Goal: Navigation & Orientation: Find specific page/section

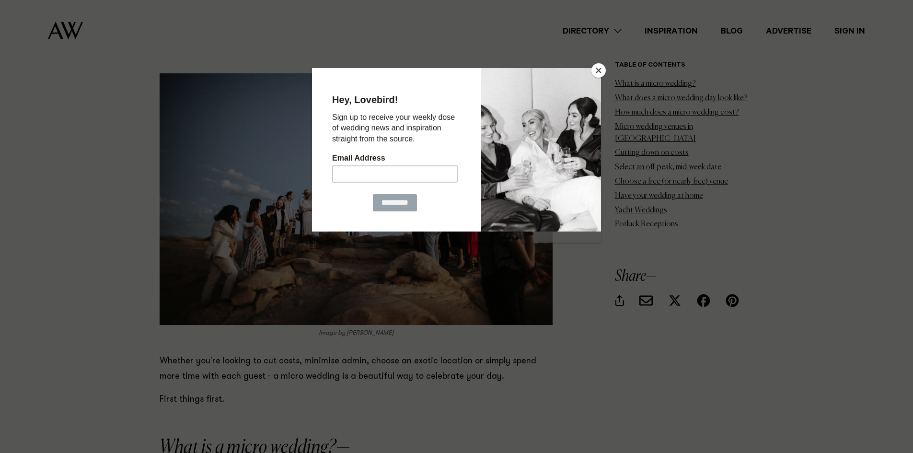
scroll to position [671, 0]
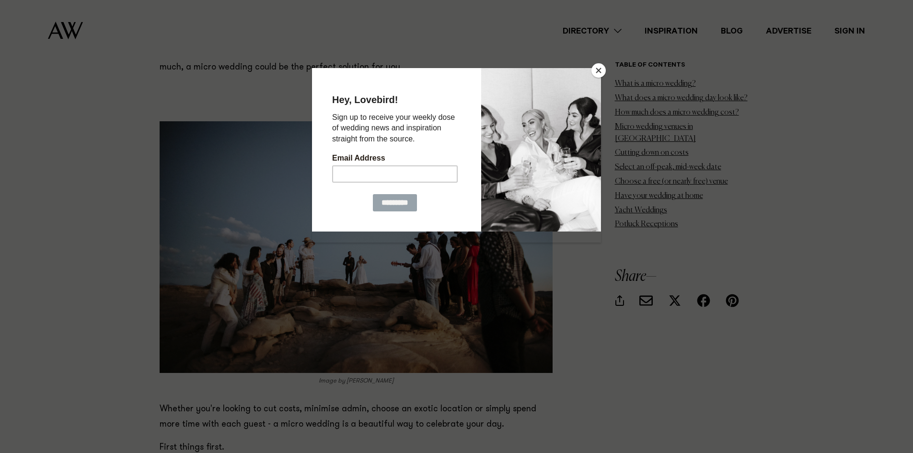
click at [593, 69] on button "Close" at bounding box center [598, 70] width 14 height 14
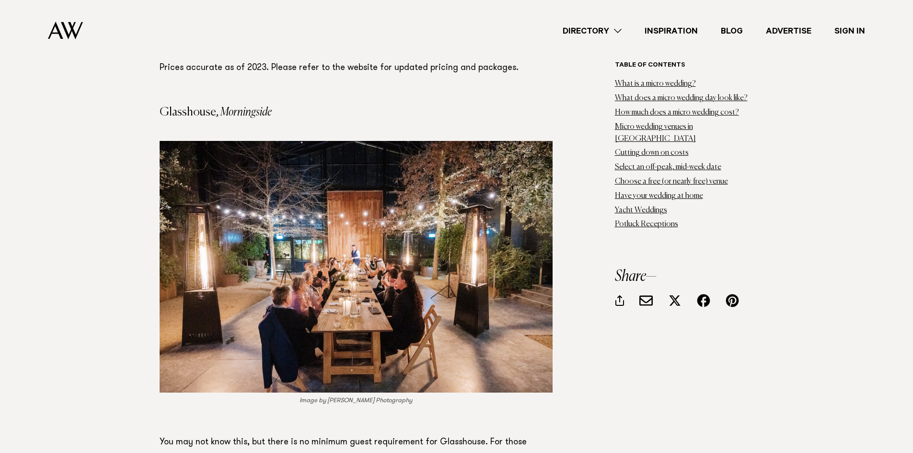
scroll to position [6899, 0]
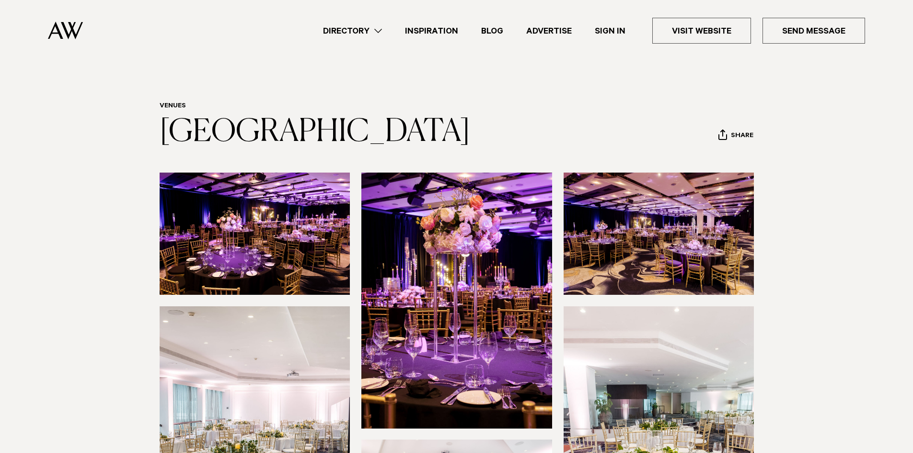
click at [374, 28] on link "Directory" at bounding box center [352, 30] width 82 height 13
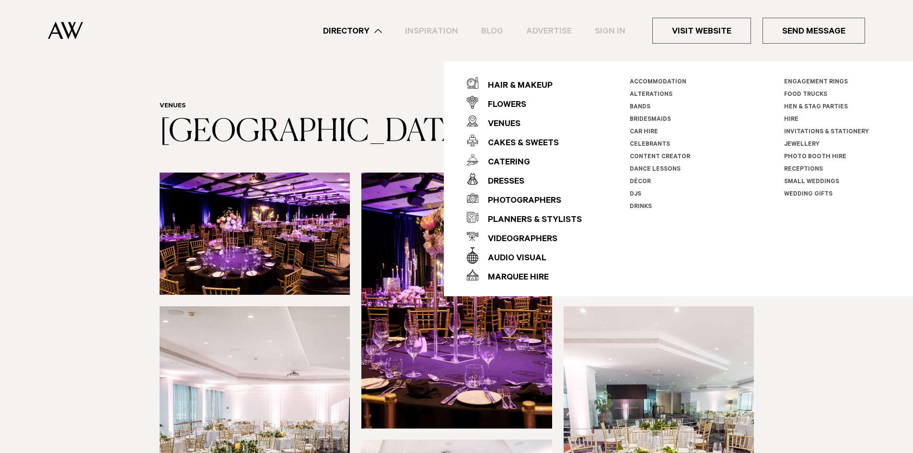
click at [247, 32] on div "Directory Hair & Makeup Flowers Venues Cakes & Sweets" at bounding box center [478, 30] width 774 height 61
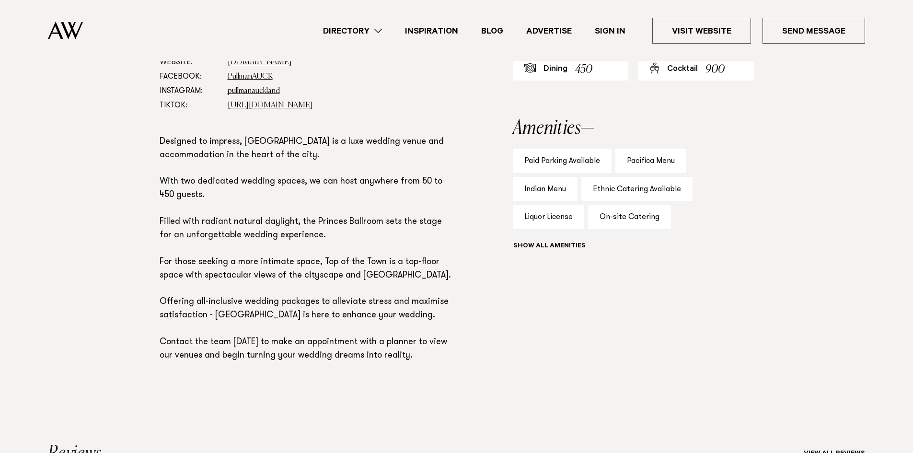
scroll to position [335, 0]
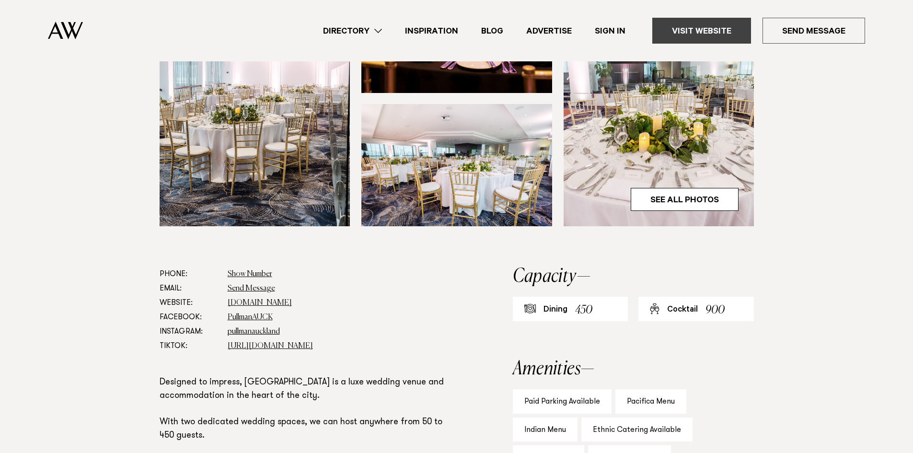
click at [715, 36] on link "Visit Website" at bounding box center [701, 31] width 99 height 26
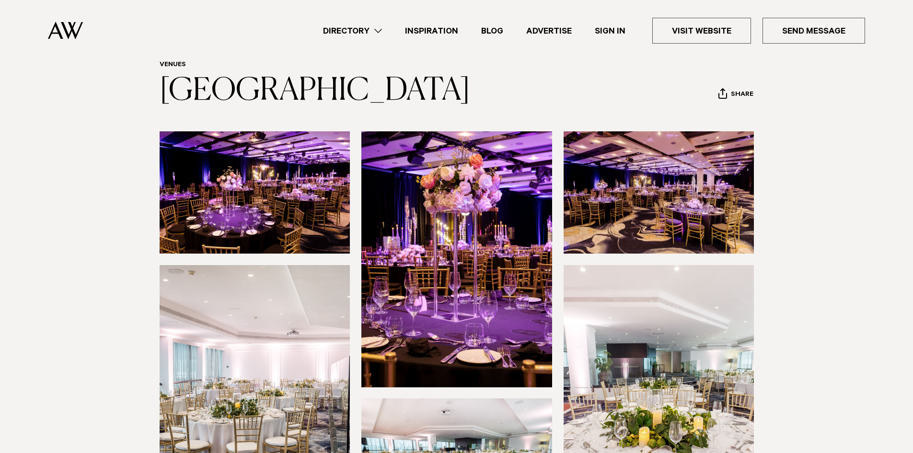
scroll to position [0, 0]
